Goal: Task Accomplishment & Management: Use online tool/utility

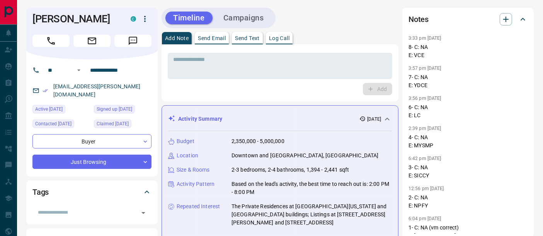
click at [295, 39] on div "Add Note Send Email Send Text Log Call" at bounding box center [279, 38] width 237 height 12
click at [285, 41] on button "Log Call" at bounding box center [279, 38] width 27 height 12
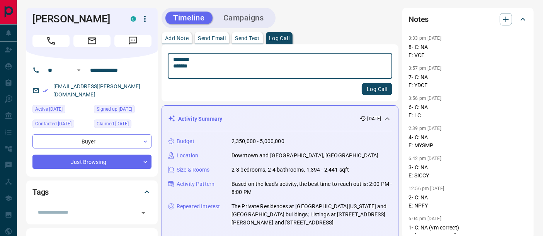
type textarea "******** *******"
click at [366, 90] on button "Log Call" at bounding box center [377, 89] width 31 height 12
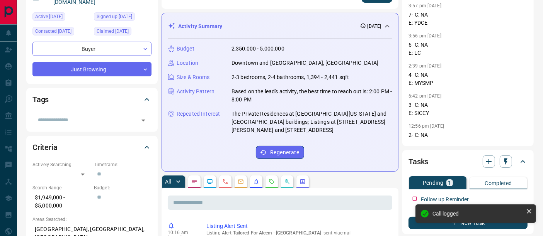
scroll to position [129, 0]
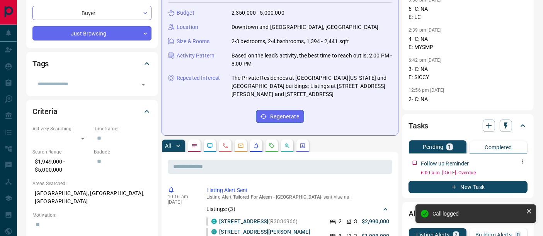
click at [526, 163] on button "button" at bounding box center [522, 162] width 10 height 10
click at [518, 172] on li "Edit" at bounding box center [510, 176] width 34 height 12
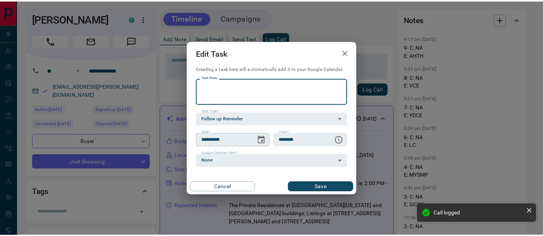
scroll to position [0, 0]
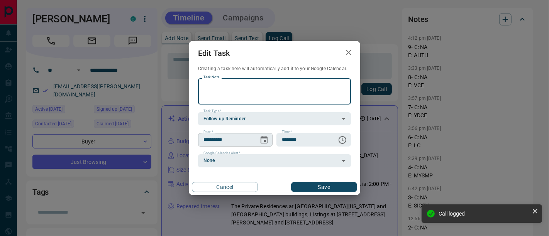
click at [265, 143] on icon "Choose date, selected date is Aug 14, 2025" at bounding box center [264, 140] width 7 height 8
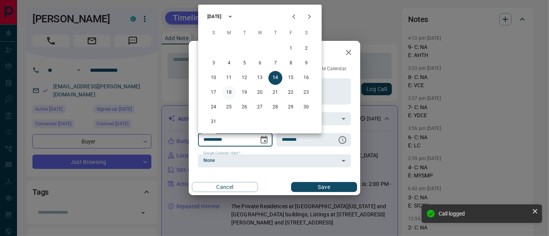
click at [229, 94] on button "18" at bounding box center [229, 93] width 14 height 14
type input "**********"
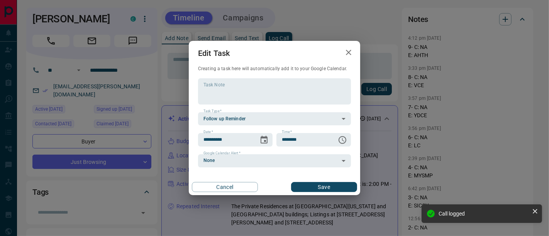
click at [316, 188] on button "Save" at bounding box center [324, 187] width 66 height 10
